Goal: Navigation & Orientation: Find specific page/section

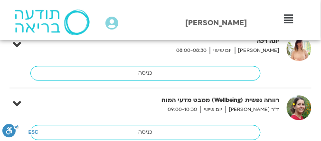
scroll to position [244, 0]
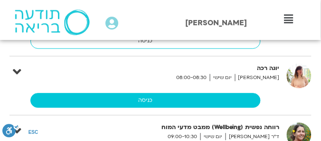
click at [148, 98] on link "כניסה" at bounding box center [145, 100] width 230 height 15
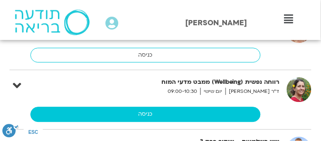
scroll to position [298, 0]
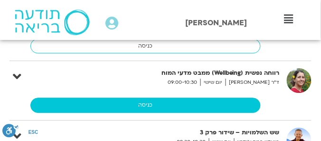
click at [149, 100] on link "כניסה" at bounding box center [145, 104] width 230 height 15
